Goal: Find contact information: Obtain details needed to contact an individual or organization

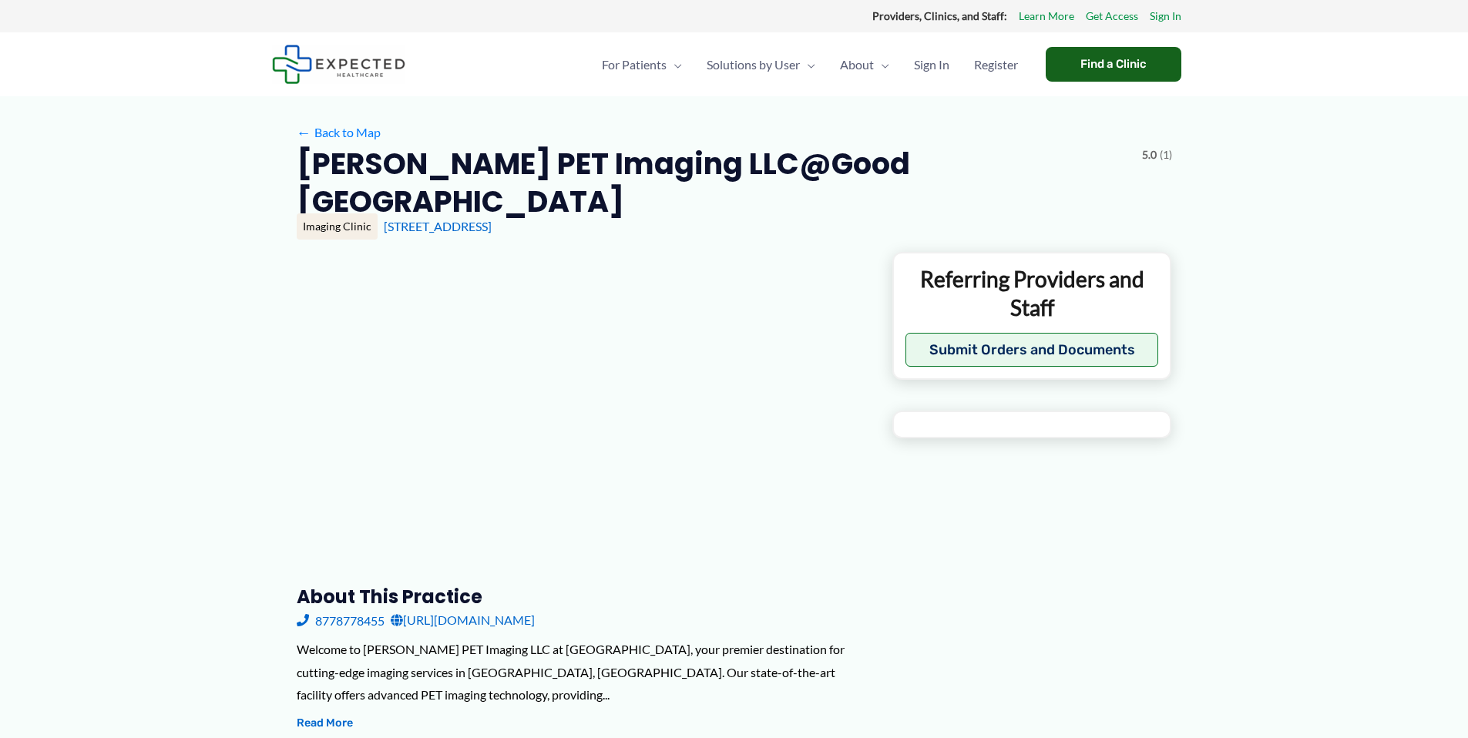
type input "**********"
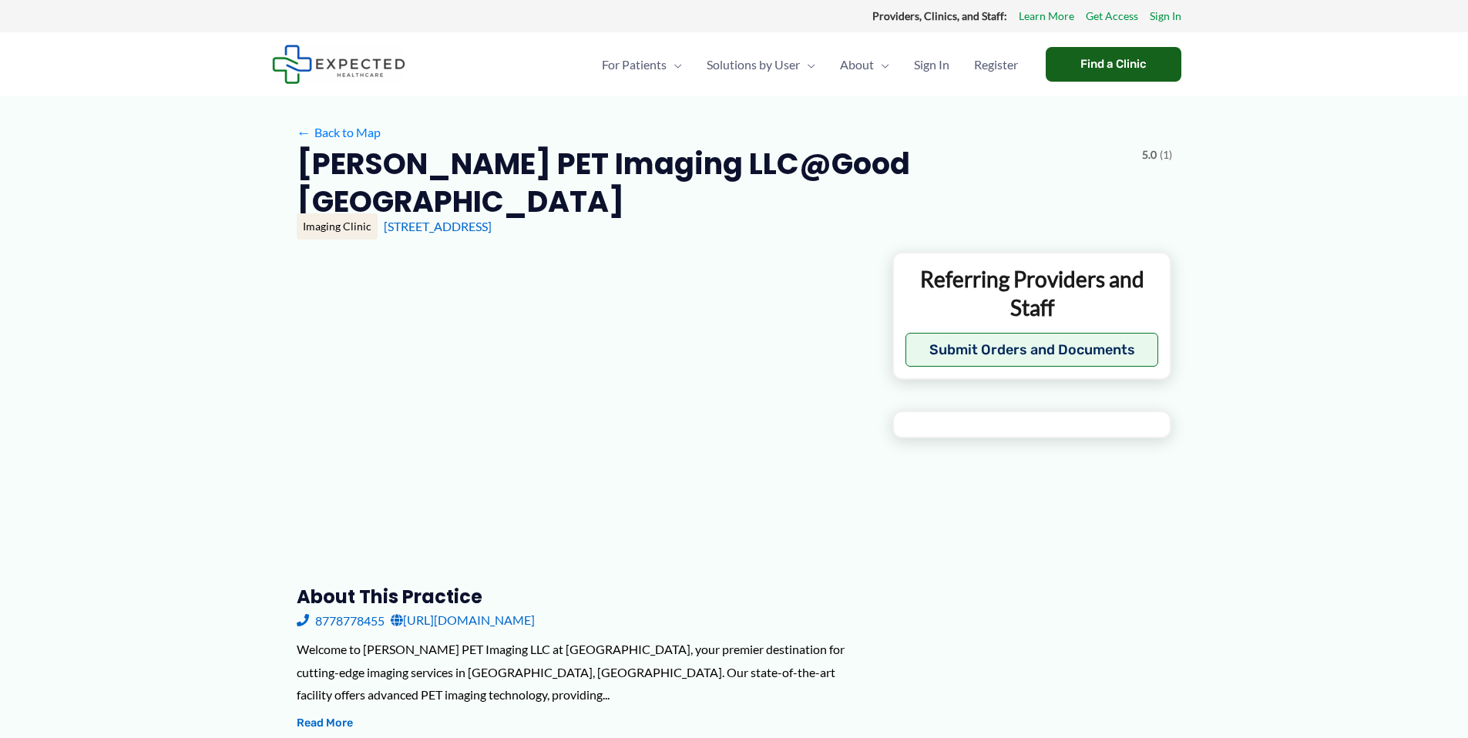
type input "**********"
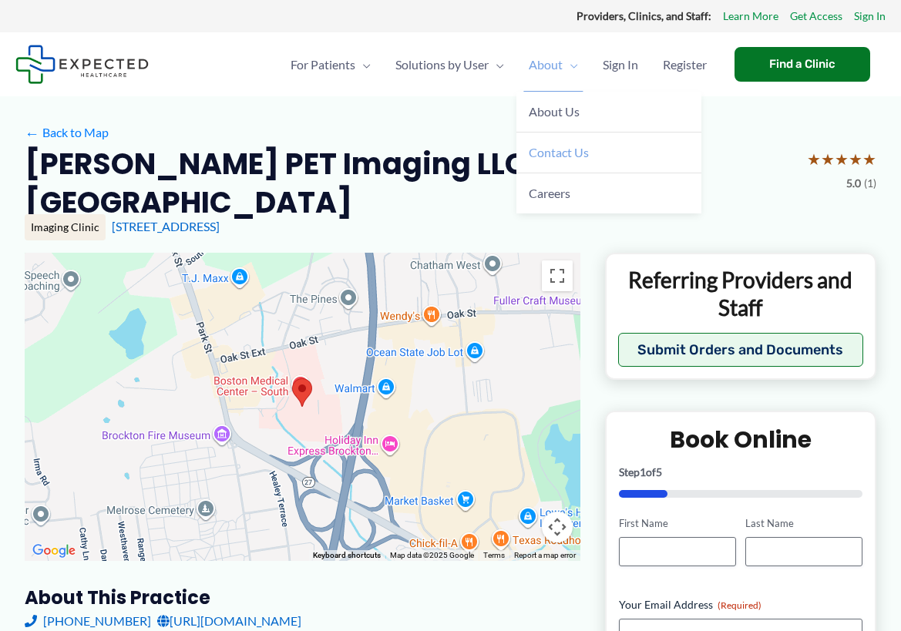
click at [541, 160] on span "Contact Us" at bounding box center [559, 152] width 60 height 15
